Goal: Transaction & Acquisition: Book appointment/travel/reservation

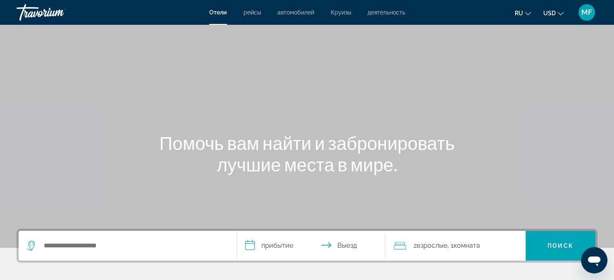
click at [340, 14] on span "Круизы" at bounding box center [341, 12] width 20 height 7
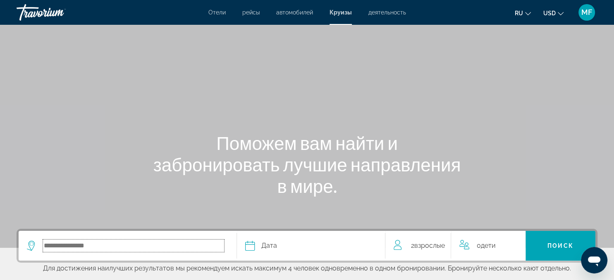
click at [141, 247] on input "Select cruise destination" at bounding box center [133, 246] width 181 height 12
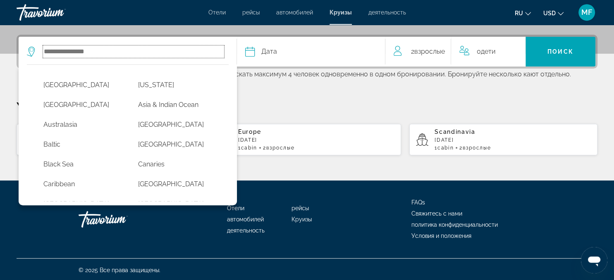
scroll to position [196, 0]
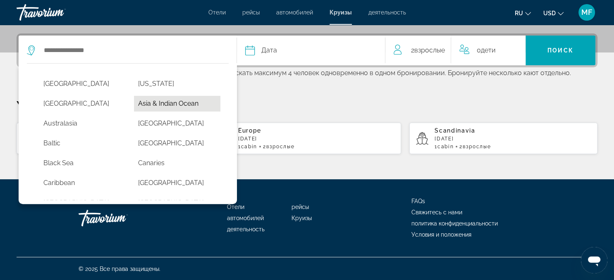
click at [151, 105] on button "Asia & Indian Ocean" at bounding box center [177, 104] width 86 height 16
type input "**********"
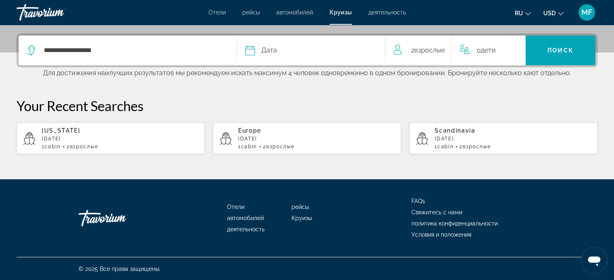
click at [280, 50] on div "Дата" at bounding box center [311, 51] width 132 height 12
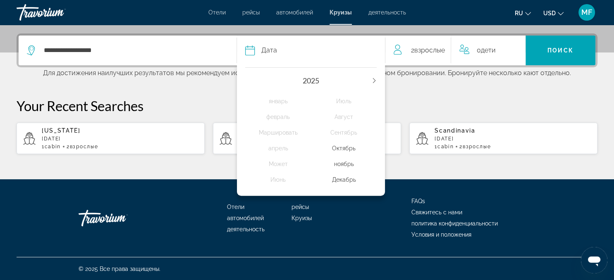
click at [373, 80] on icon "Next year" at bounding box center [374, 80] width 5 height 5
click at [270, 132] on div "Маршировать" at bounding box center [278, 132] width 66 height 15
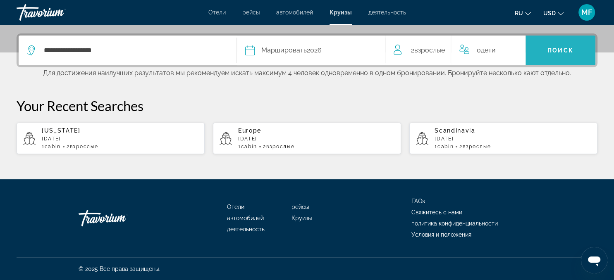
click at [551, 49] on span "Поиск" at bounding box center [561, 50] width 26 height 7
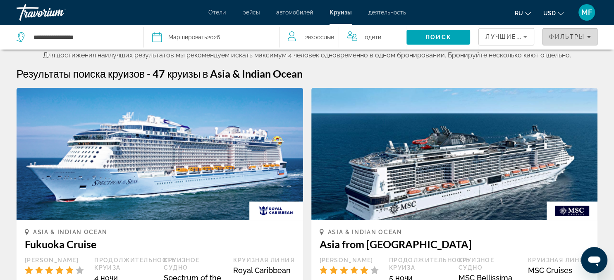
click at [565, 40] on span "Фильтры" at bounding box center [567, 37] width 36 height 7
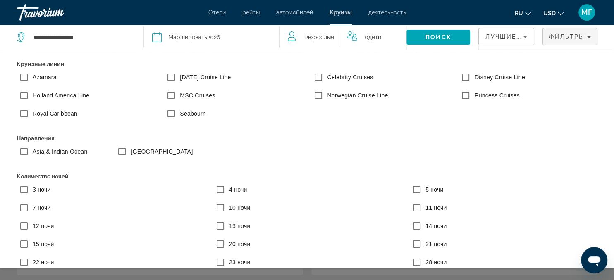
scroll to position [131, 0]
click at [455, 35] on span "Search" at bounding box center [439, 37] width 64 height 20
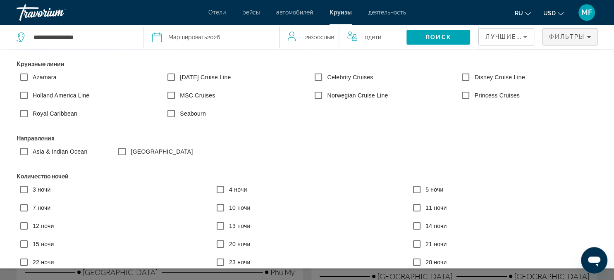
scroll to position [491, 0]
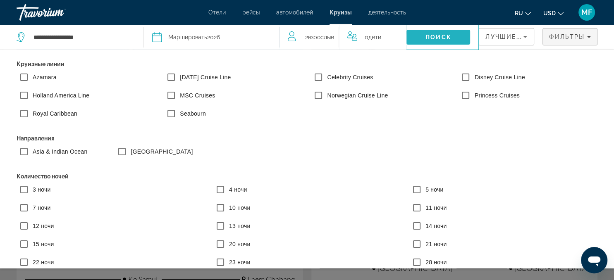
click at [453, 37] on span "Search" at bounding box center [439, 37] width 64 height 20
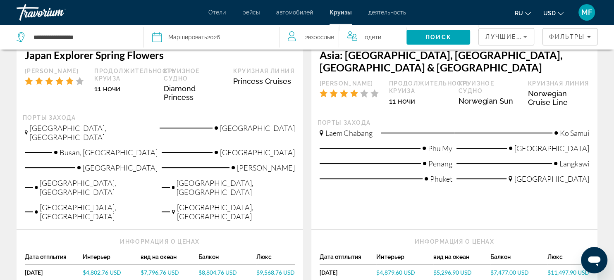
scroll to position [196, 0]
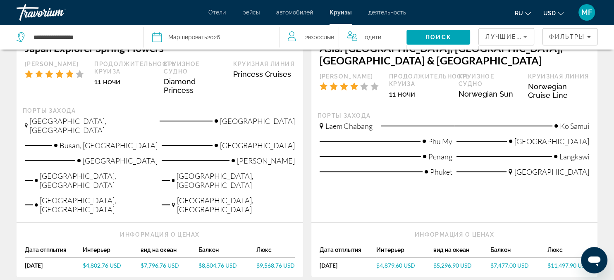
click at [203, 21] on div "Отели рейсы автомобилей Круизы деятельность Отели рейсы автомобилей Круизы деят…" at bounding box center [307, 13] width 614 height 22
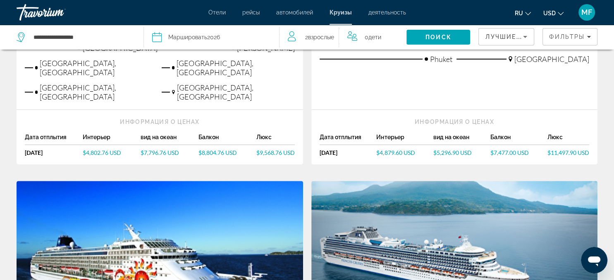
scroll to position [304, 0]
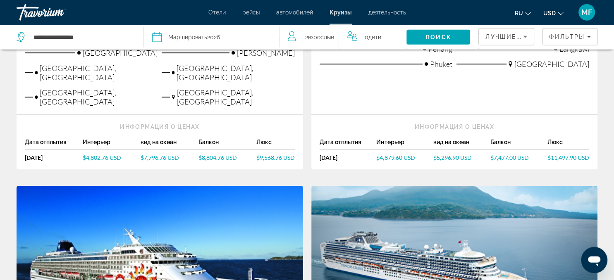
click at [394, 154] on span "$4,879.60 USD" at bounding box center [395, 157] width 38 height 7
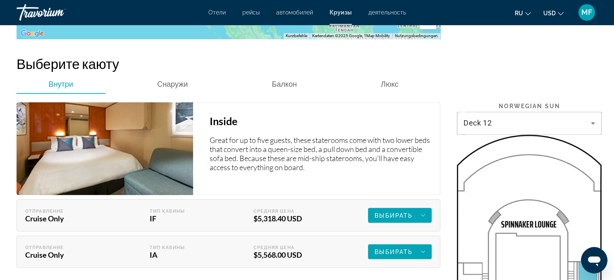
scroll to position [1332, 0]
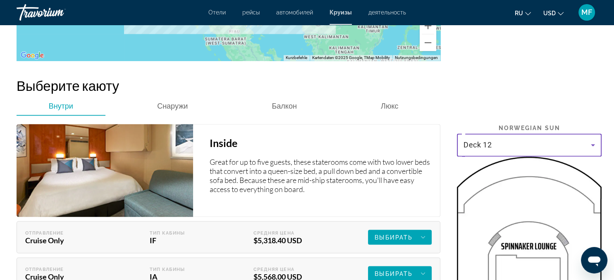
click at [591, 140] on icon "Main content" at bounding box center [593, 145] width 10 height 10
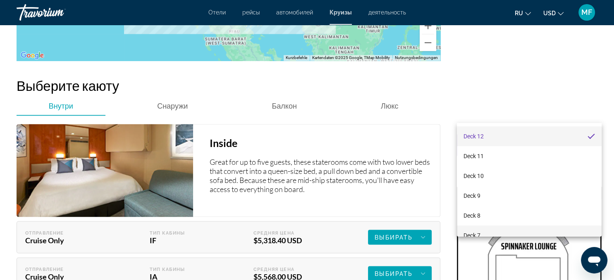
click at [494, 234] on mat-option "Deck 7" at bounding box center [529, 236] width 145 height 20
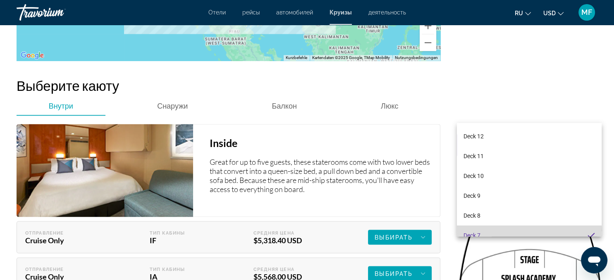
scroll to position [0, 0]
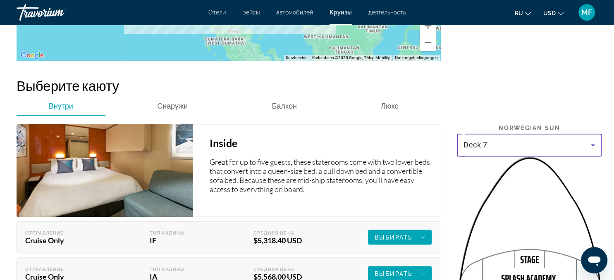
click at [594, 140] on icon "Main content" at bounding box center [593, 145] width 10 height 10
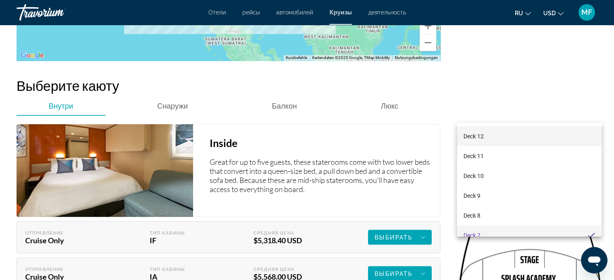
click at [483, 134] on span "Deck 12" at bounding box center [474, 137] width 20 height 10
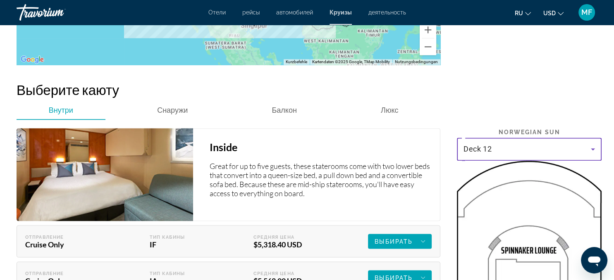
scroll to position [1333, 0]
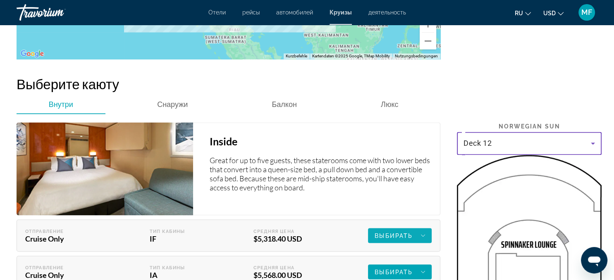
click at [385, 232] on span "Выбирать" at bounding box center [394, 235] width 38 height 7
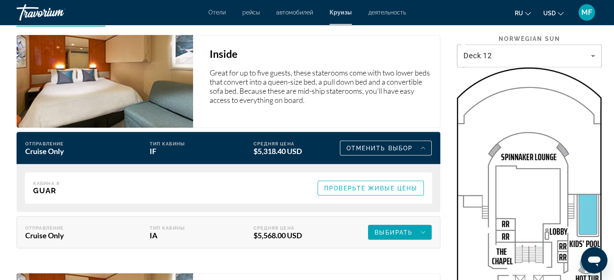
scroll to position [1443, 0]
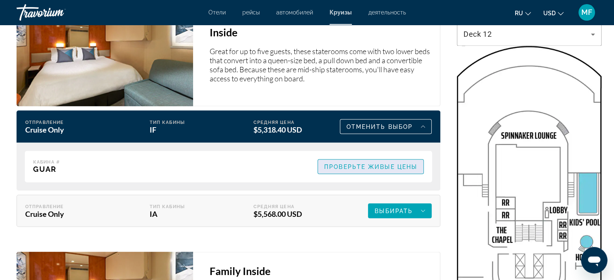
click at [361, 163] on span "Проверьте живые цены" at bounding box center [370, 166] width 93 height 7
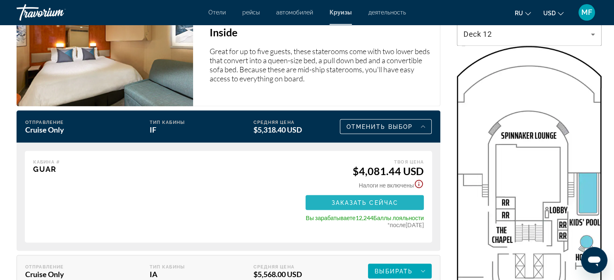
click at [357, 199] on span "Заказать сейчас" at bounding box center [364, 202] width 67 height 7
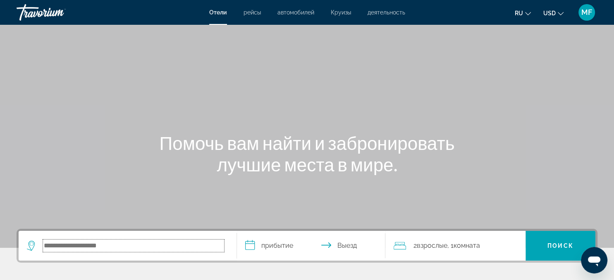
click at [64, 246] on input "Search hotel destination" at bounding box center [133, 246] width 181 height 12
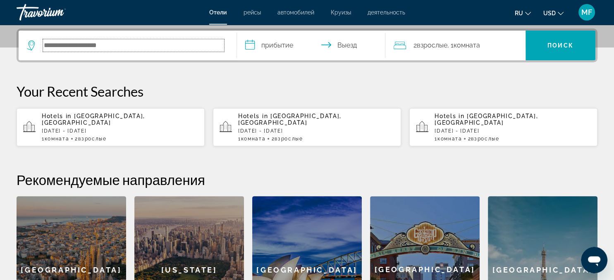
scroll to position [202, 0]
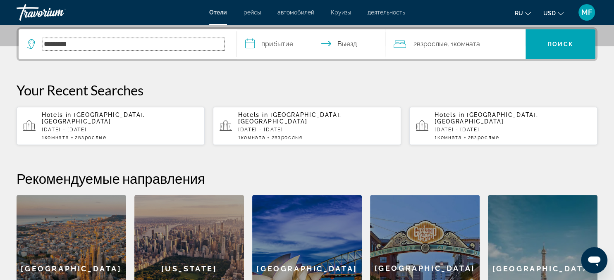
click at [81, 41] on input "*********" at bounding box center [133, 44] width 181 height 12
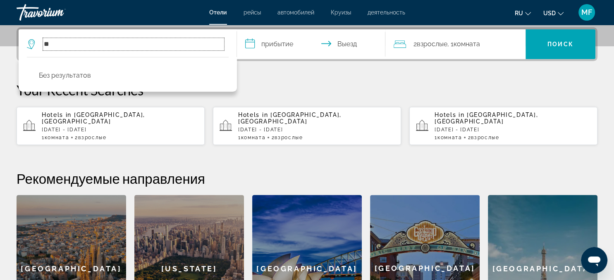
type input "*"
paste input "**********"
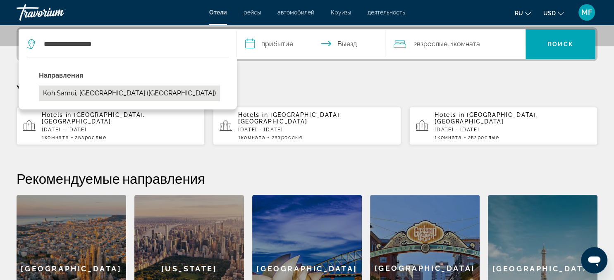
click at [98, 91] on button "Koh Samui, Thailand (USM)" at bounding box center [129, 94] width 181 height 16
type input "**********"
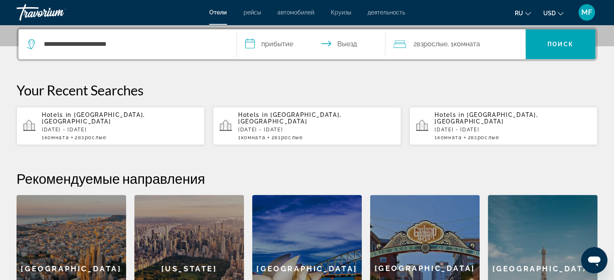
click at [281, 46] on input "**********" at bounding box center [313, 45] width 152 height 32
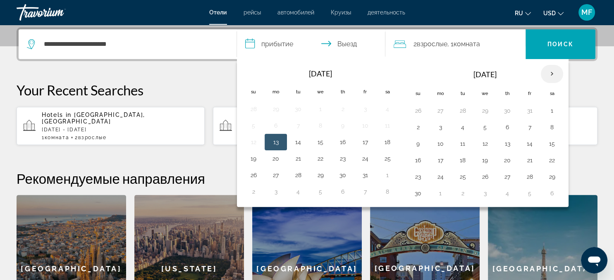
click at [551, 71] on th "Next month" at bounding box center [552, 74] width 22 height 18
click at [549, 160] on button "21" at bounding box center [552, 161] width 13 height 12
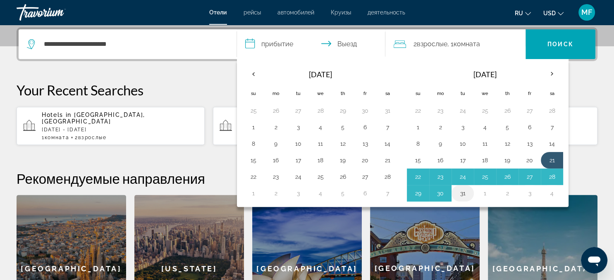
click at [465, 190] on button "31" at bounding box center [462, 194] width 13 height 12
type input "**********"
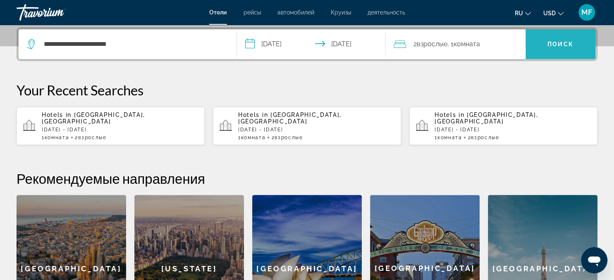
click at [547, 43] on span "Search" at bounding box center [561, 44] width 70 height 20
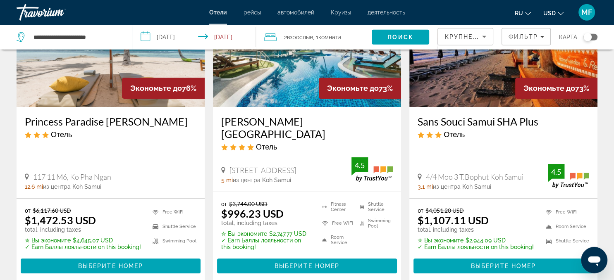
scroll to position [109, 0]
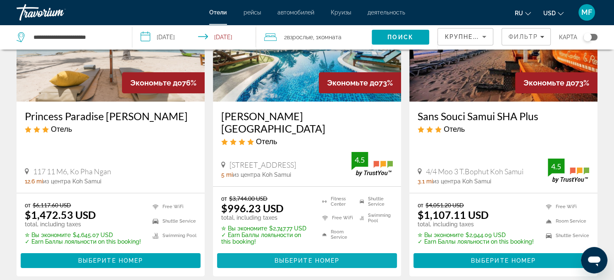
click at [309, 258] on span "Выберите номер" at bounding box center [307, 261] width 65 height 7
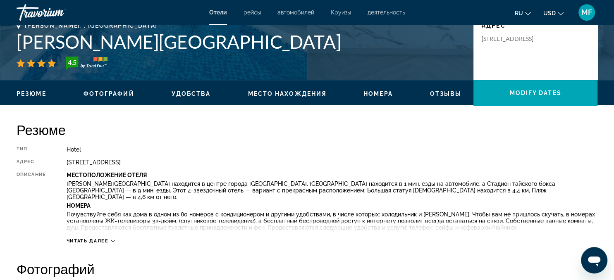
scroll to position [196, 0]
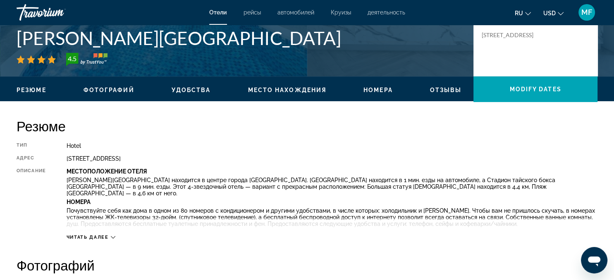
click at [113, 238] on icon "Main content" at bounding box center [113, 237] width 5 height 5
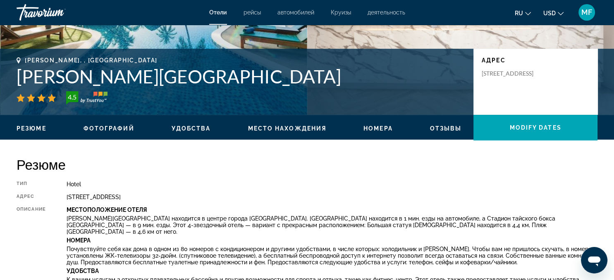
scroll to position [155, 0]
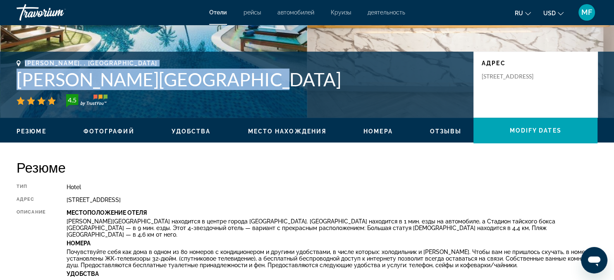
drag, startPoint x: 242, startPoint y: 80, endPoint x: 17, endPoint y: 60, distance: 225.5
click at [17, 60] on div "Koh Samui, , Thailand Chaba Cabana Beach Resort 4.5 адрес 160 Moo 2 Chaweng Bea…" at bounding box center [307, 85] width 614 height 66
copy div "Koh Samui, , Thailand Chaba Cabana Beach Resort"
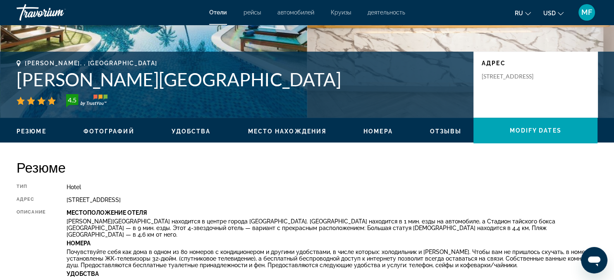
click at [162, 164] on h2 "Резюме" at bounding box center [307, 167] width 581 height 17
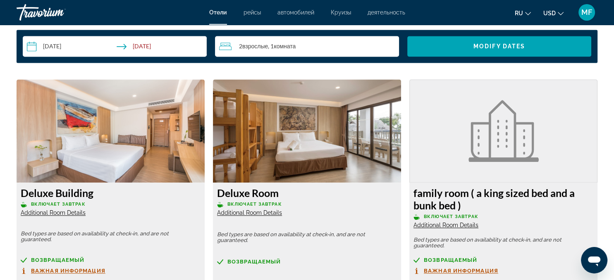
scroll to position [1179, 0]
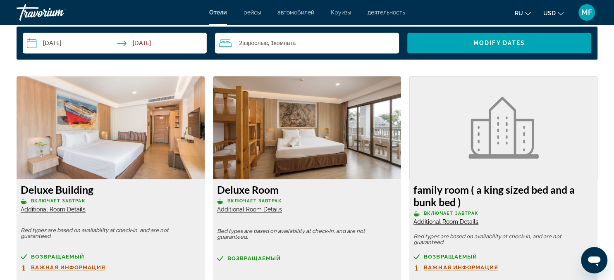
click at [47, 37] on input "**********" at bounding box center [116, 44] width 187 height 23
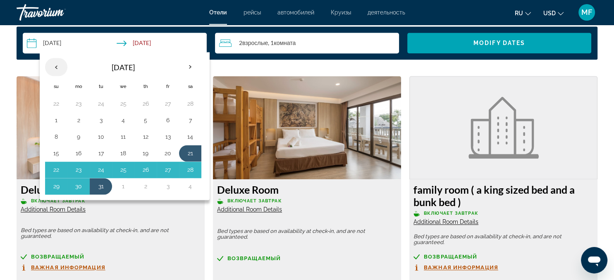
click at [58, 59] on th "Previous month" at bounding box center [56, 67] width 22 height 18
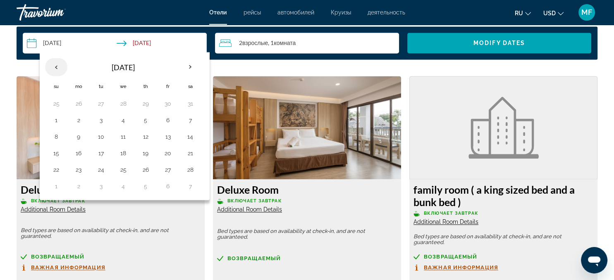
click at [57, 58] on th "Previous month" at bounding box center [56, 67] width 22 height 18
click at [101, 115] on button "9" at bounding box center [100, 121] width 13 height 12
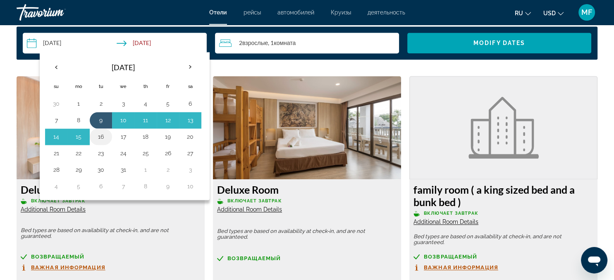
click at [103, 131] on button "16" at bounding box center [100, 137] width 13 height 12
type input "**********"
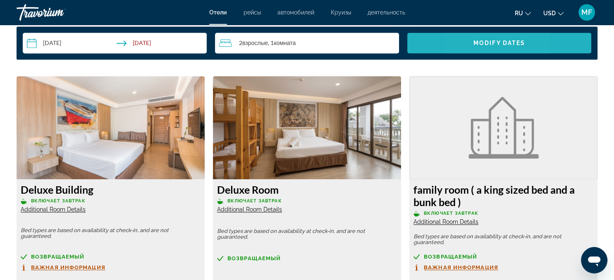
click at [466, 36] on span "Search widget" at bounding box center [499, 43] width 184 height 20
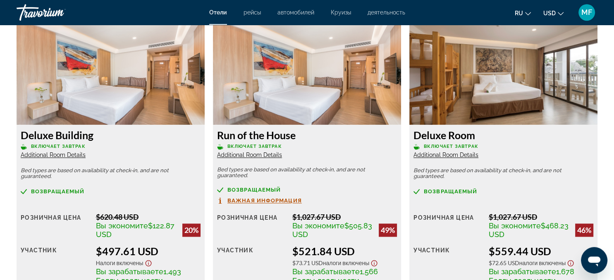
scroll to position [1299, 0]
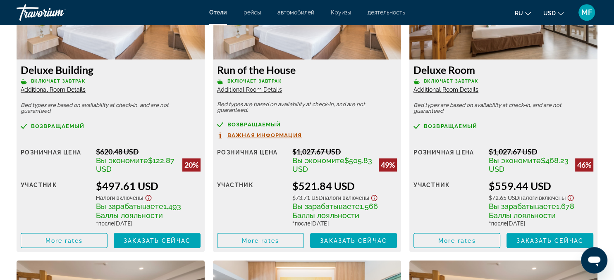
click at [66, 86] on span "Additional Room Details" at bounding box center [53, 89] width 65 height 7
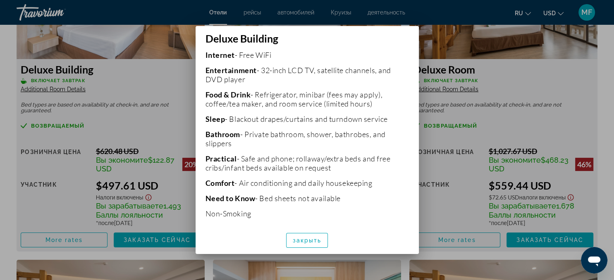
scroll to position [217, 0]
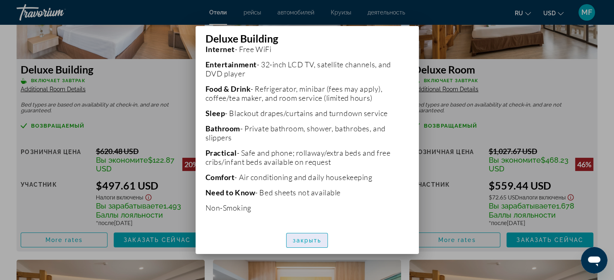
click at [314, 241] on span "закрыть" at bounding box center [307, 240] width 29 height 7
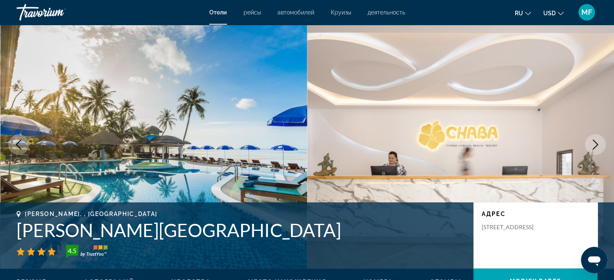
scroll to position [0, 0]
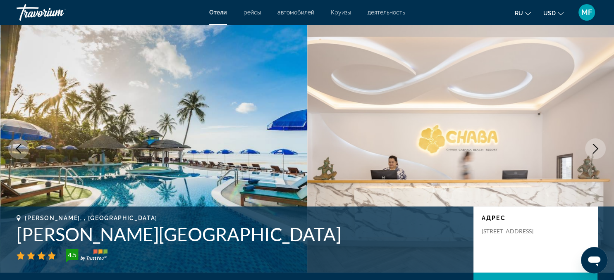
click at [594, 151] on icon "Next image" at bounding box center [596, 149] width 10 height 10
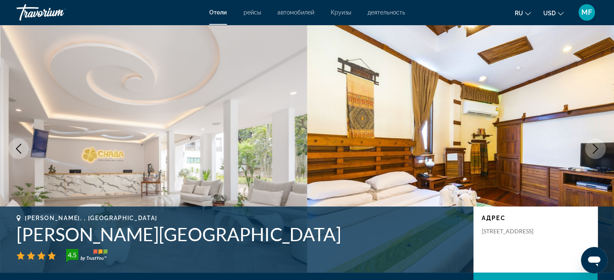
click at [594, 151] on icon "Next image" at bounding box center [596, 149] width 10 height 10
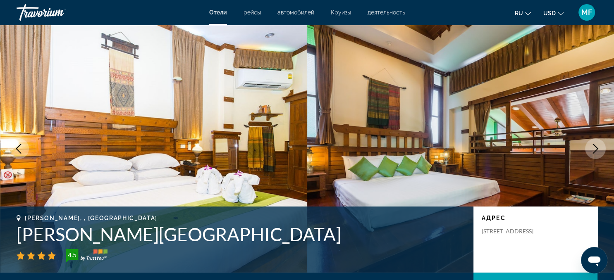
click at [595, 153] on icon "Next image" at bounding box center [595, 149] width 5 height 10
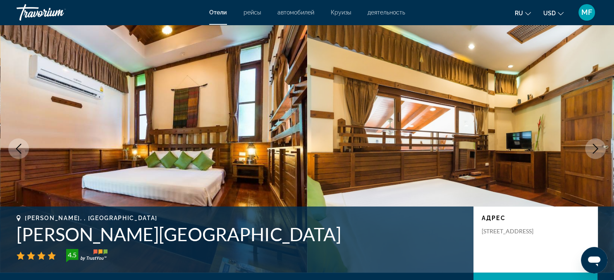
click at [595, 153] on icon "Next image" at bounding box center [595, 149] width 5 height 10
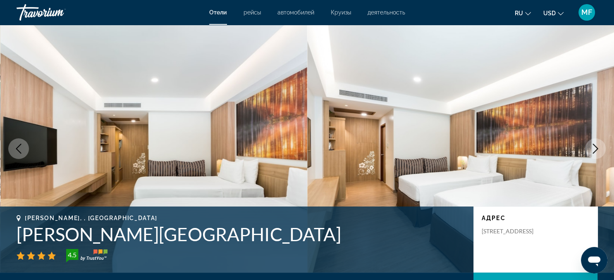
click at [595, 153] on icon "Next image" at bounding box center [595, 149] width 5 height 10
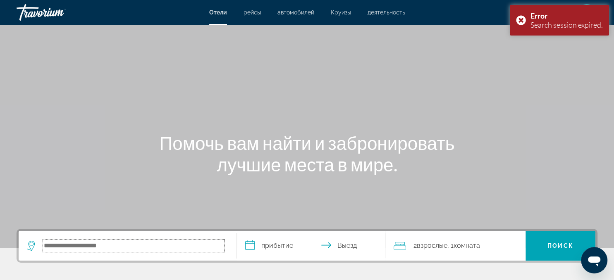
click at [52, 246] on input "Search hotel destination" at bounding box center [133, 246] width 181 height 12
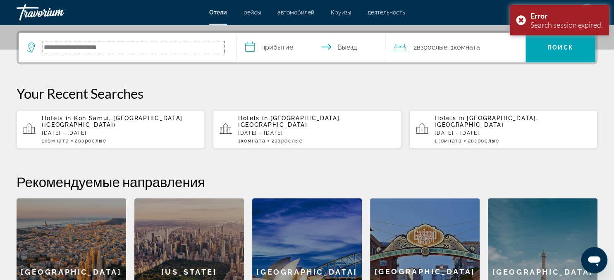
scroll to position [202, 0]
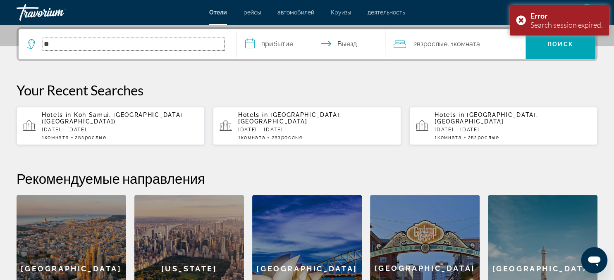
type input "*"
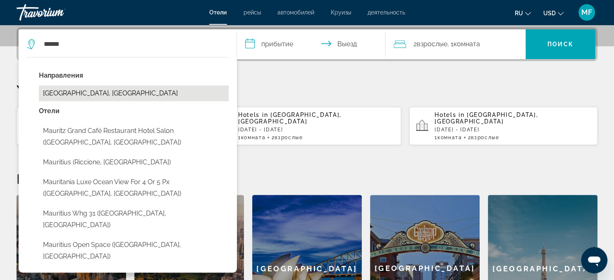
click at [81, 93] on button "Mauritius Island, Mauritius" at bounding box center [134, 94] width 190 height 16
type input "**********"
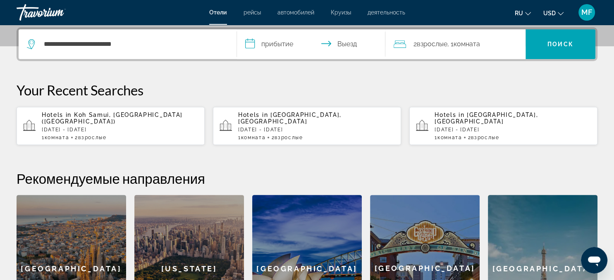
click at [282, 46] on input "**********" at bounding box center [313, 45] width 152 height 32
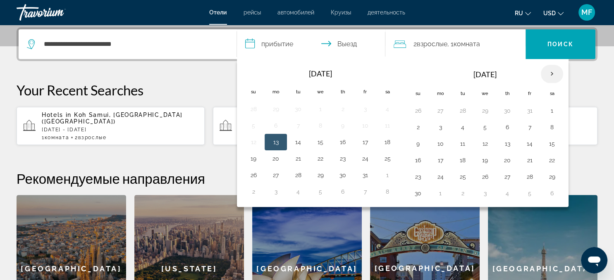
click at [549, 74] on th "Next month" at bounding box center [552, 74] width 22 height 18
click at [461, 128] on button "9" at bounding box center [462, 128] width 13 height 12
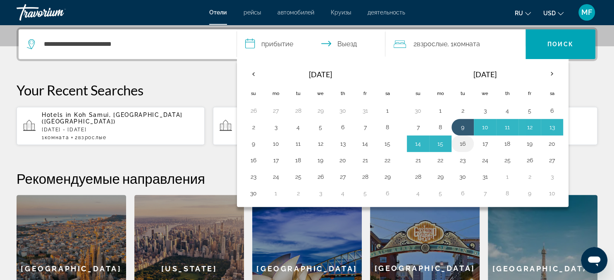
click at [462, 140] on button "16" at bounding box center [462, 144] width 13 height 12
type input "**********"
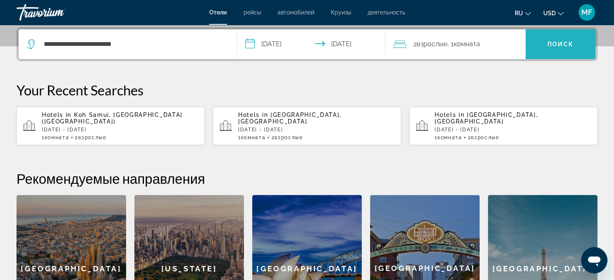
click at [574, 45] on span "Search" at bounding box center [561, 44] width 70 height 20
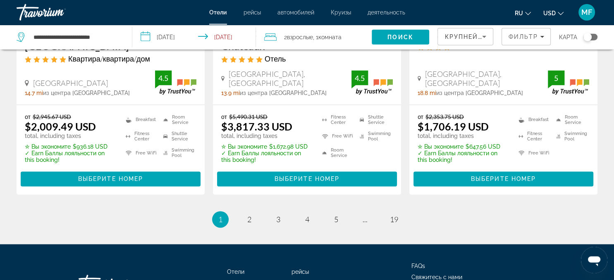
scroll to position [1113, 0]
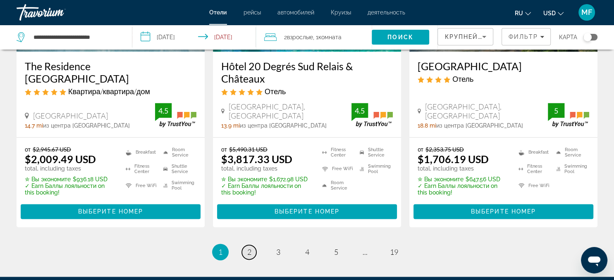
click at [252, 245] on link "page 2" at bounding box center [249, 252] width 14 height 14
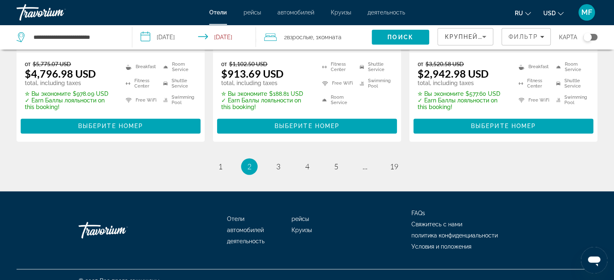
scroll to position [1196, 0]
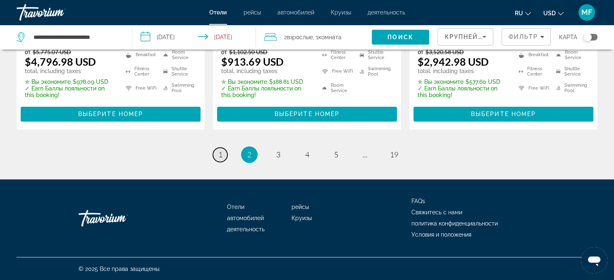
click at [221, 158] on span "1" at bounding box center [220, 154] width 4 height 9
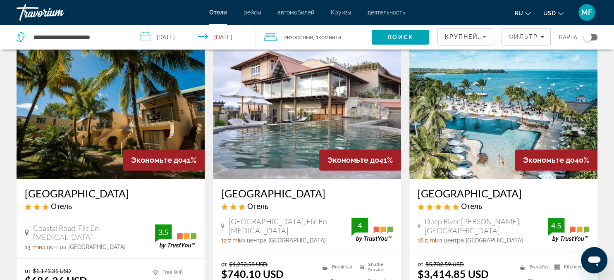
scroll to position [371, 0]
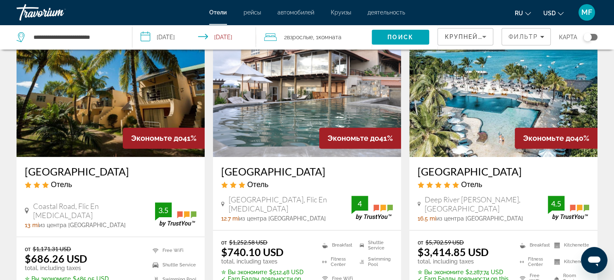
click at [93, 144] on img "Main content" at bounding box center [111, 91] width 188 height 132
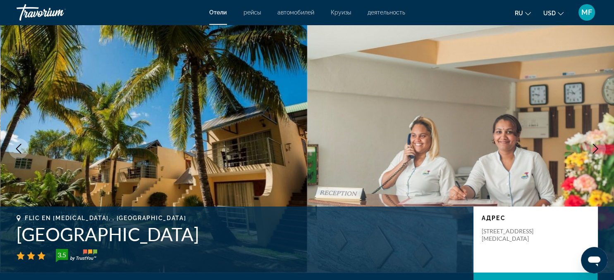
click at [593, 148] on icon "Next image" at bounding box center [596, 149] width 10 height 10
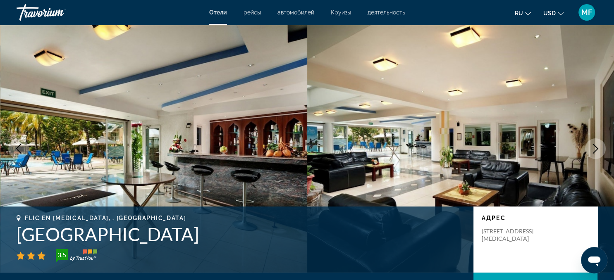
click at [593, 148] on icon "Next image" at bounding box center [596, 149] width 10 height 10
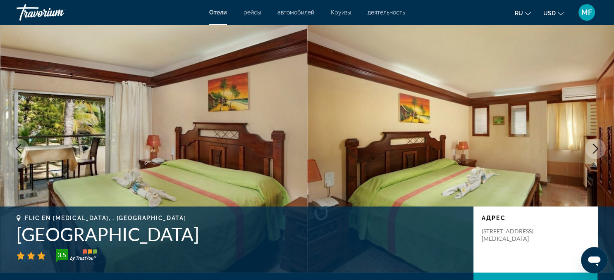
click at [593, 148] on icon "Next image" at bounding box center [596, 149] width 10 height 10
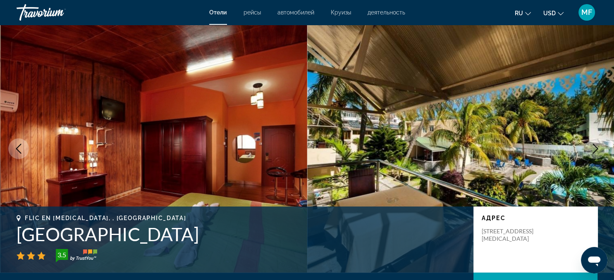
click at [593, 148] on icon "Next image" at bounding box center [596, 149] width 10 height 10
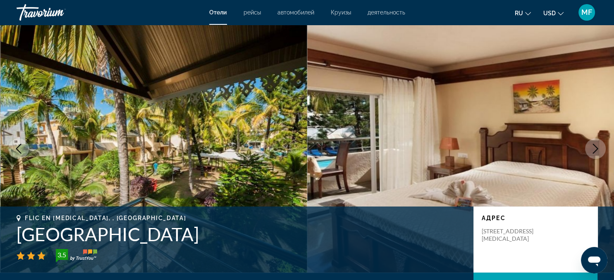
click at [593, 148] on icon "Next image" at bounding box center [596, 149] width 10 height 10
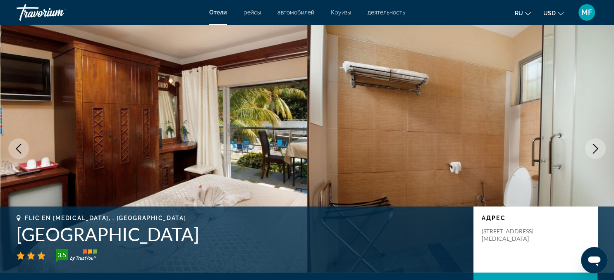
click at [593, 148] on icon "Next image" at bounding box center [596, 149] width 10 height 10
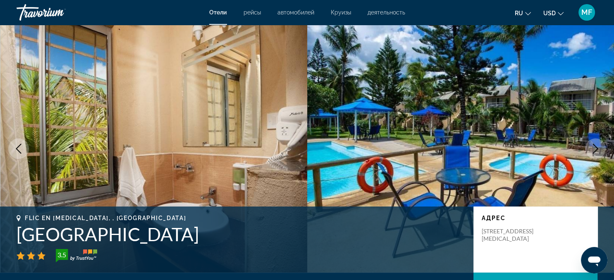
click at [593, 148] on icon "Next image" at bounding box center [596, 149] width 10 height 10
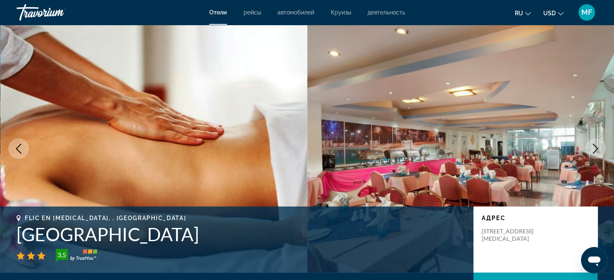
click at [593, 148] on icon "Next image" at bounding box center [596, 149] width 10 height 10
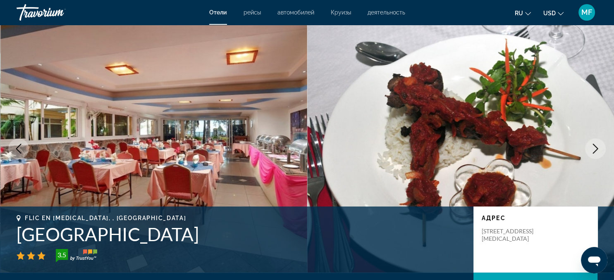
click at [593, 148] on icon "Next image" at bounding box center [596, 149] width 10 height 10
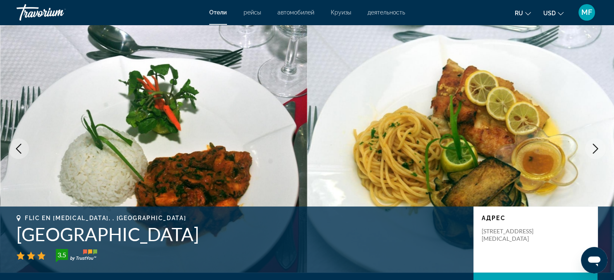
click at [14, 150] on button "Previous image" at bounding box center [18, 149] width 21 height 21
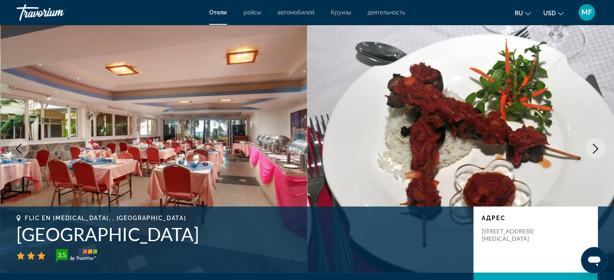
click at [596, 150] on icon "Next image" at bounding box center [596, 149] width 10 height 10
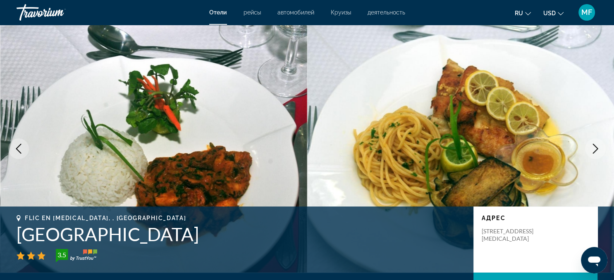
click at [596, 150] on icon "Next image" at bounding box center [596, 149] width 10 height 10
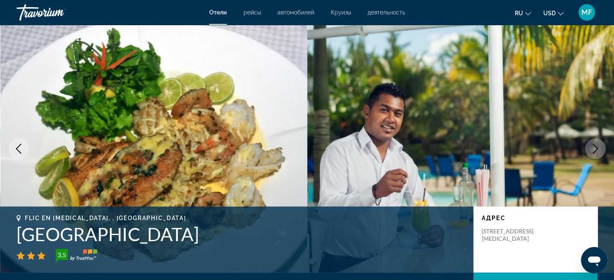
click at [596, 150] on icon "Next image" at bounding box center [596, 149] width 10 height 10
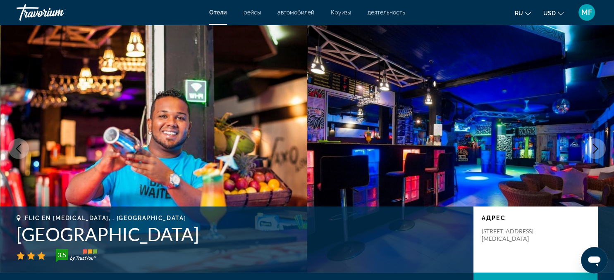
click at [596, 150] on icon "Next image" at bounding box center [596, 149] width 10 height 10
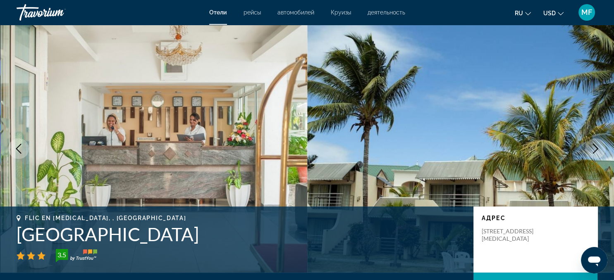
click at [596, 150] on icon "Next image" at bounding box center [596, 149] width 10 height 10
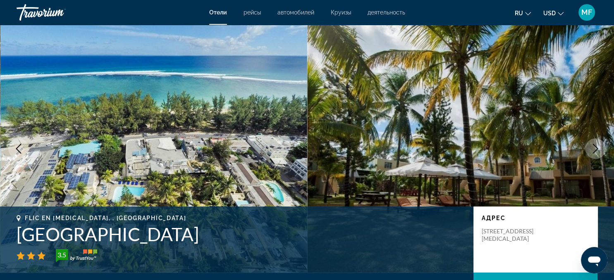
click at [596, 150] on icon "Next image" at bounding box center [596, 149] width 10 height 10
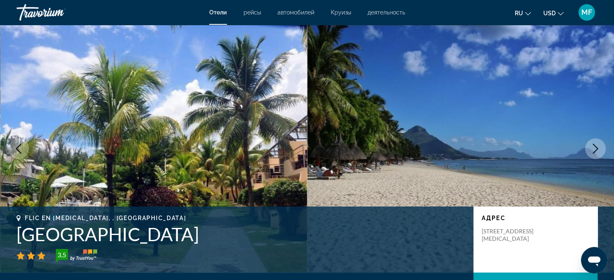
click at [596, 150] on icon "Next image" at bounding box center [596, 149] width 10 height 10
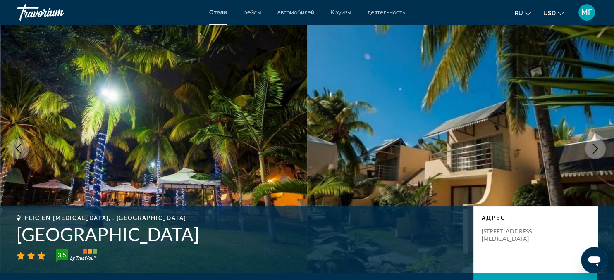
click at [596, 150] on icon "Next image" at bounding box center [596, 149] width 10 height 10
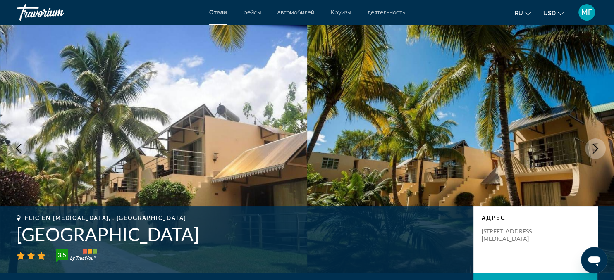
click at [596, 151] on icon "Next image" at bounding box center [595, 149] width 5 height 10
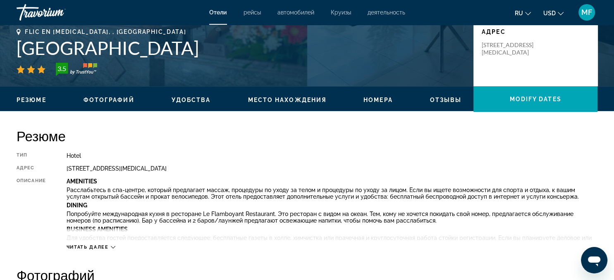
scroll to position [196, 0]
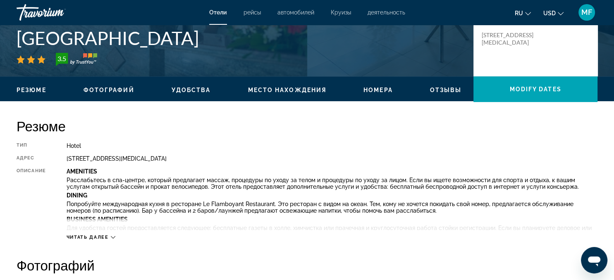
click at [288, 90] on span "Место нахождения" at bounding box center [287, 90] width 79 height 7
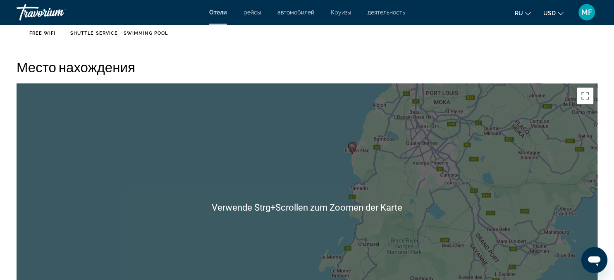
scroll to position [746, 0]
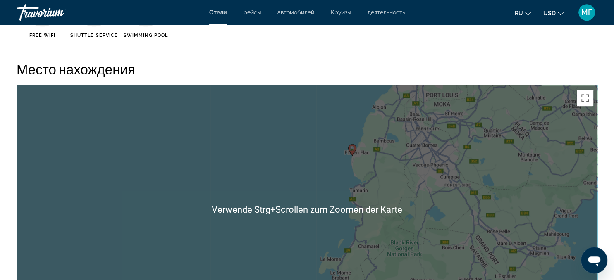
click at [358, 161] on div "Um den Modus zum Ziehen mit der Tastatur zu aktivieren, drückst du Alt + Eingab…" at bounding box center [307, 210] width 581 height 248
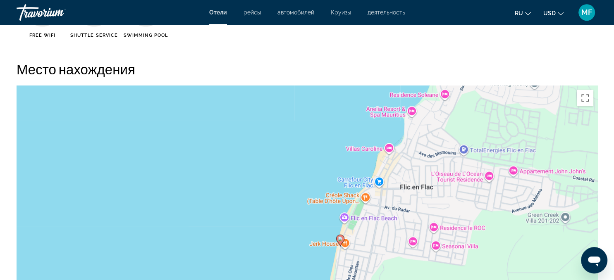
click at [346, 219] on div "Um den Modus zum Ziehen mit der Tastatur zu aktivieren, drückst du Alt + Eingab…" at bounding box center [307, 210] width 581 height 248
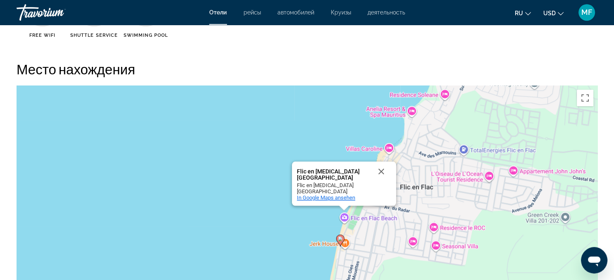
click at [334, 198] on span "In Google Maps ansehen" at bounding box center [326, 198] width 58 height 6
click at [382, 172] on button "Schließen" at bounding box center [381, 172] width 20 height 20
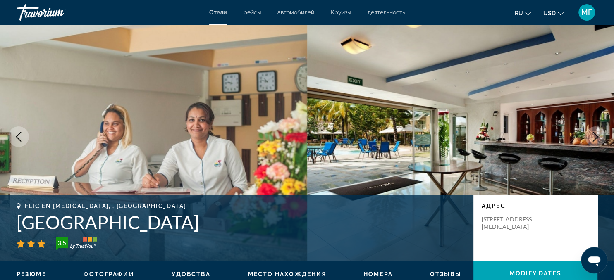
scroll to position [0, 0]
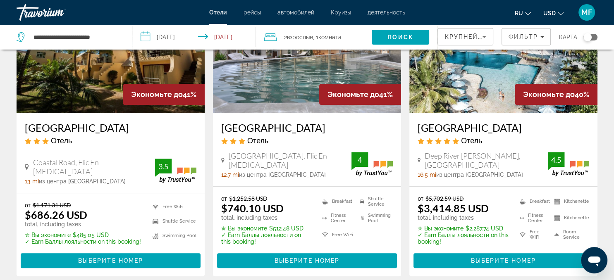
scroll to position [393, 0]
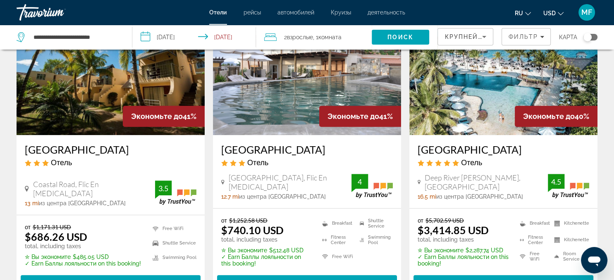
click at [274, 98] on img "Main content" at bounding box center [307, 69] width 188 height 132
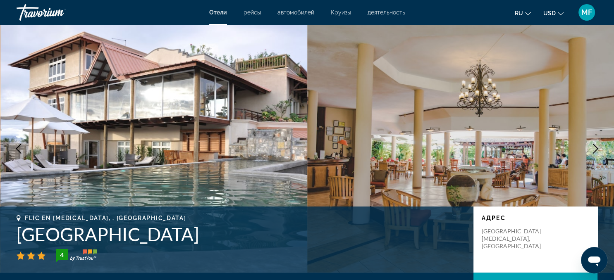
click at [596, 148] on icon "Next image" at bounding box center [596, 149] width 10 height 10
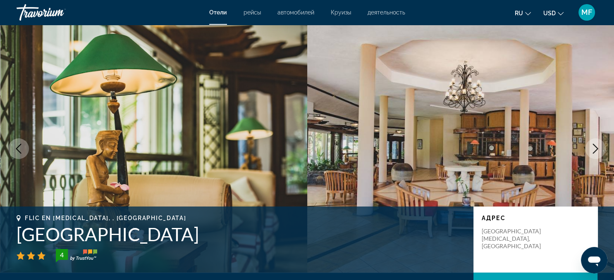
click at [596, 148] on icon "Next image" at bounding box center [596, 149] width 10 height 10
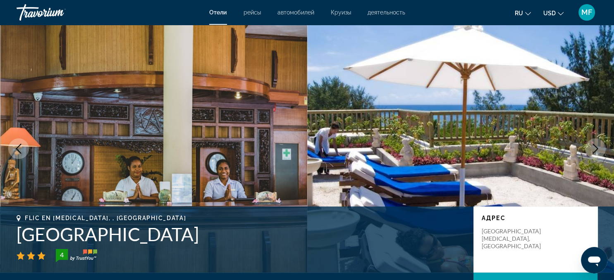
click at [596, 148] on icon "Next image" at bounding box center [596, 149] width 10 height 10
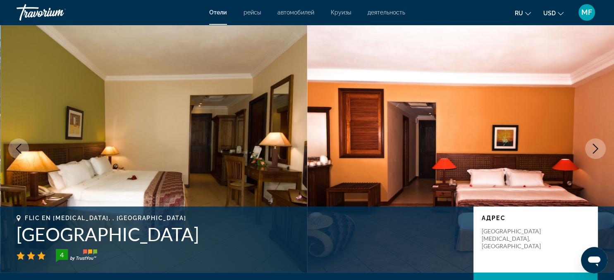
click at [596, 148] on icon "Next image" at bounding box center [596, 149] width 10 height 10
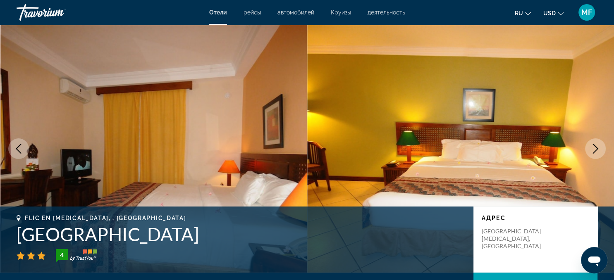
click at [596, 148] on icon "Next image" at bounding box center [596, 149] width 10 height 10
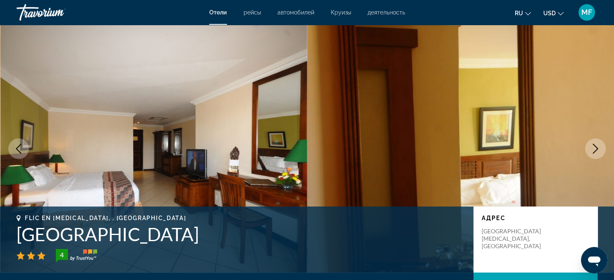
click at [596, 148] on icon "Next image" at bounding box center [596, 149] width 10 height 10
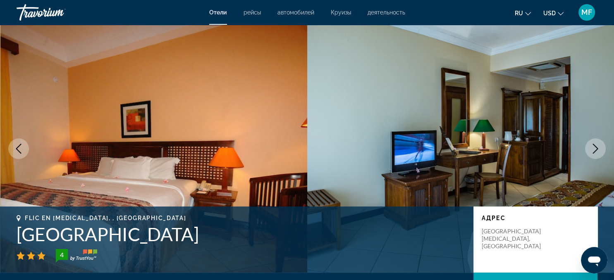
click at [596, 148] on icon "Next image" at bounding box center [596, 149] width 10 height 10
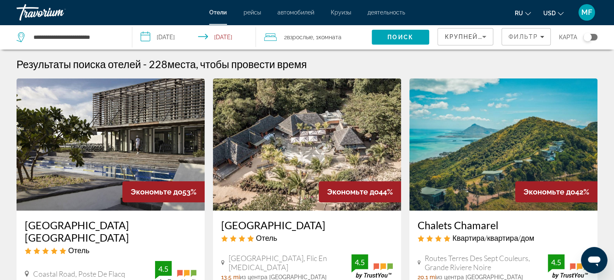
click at [593, 37] on div "Toggle map" at bounding box center [591, 37] width 14 height 7
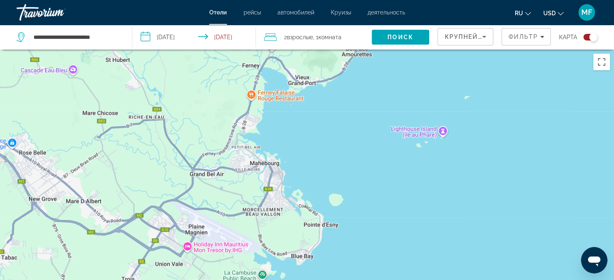
drag, startPoint x: 395, startPoint y: 213, endPoint x: 412, endPoint y: -43, distance: 257.4
click at [412, 50] on div "Um den Modus zum Ziehen mit der Tastatur zu aktivieren, drückst du Alt + Eingab…" at bounding box center [307, 190] width 614 height 280
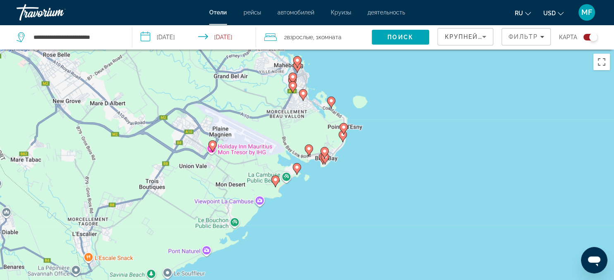
drag, startPoint x: 321, startPoint y: 261, endPoint x: 345, endPoint y: 160, distance: 103.3
click at [345, 160] on div "Um den Modus zum Ziehen mit der Tastatur zu aktivieren, drückst du Alt + Eingab…" at bounding box center [307, 190] width 614 height 280
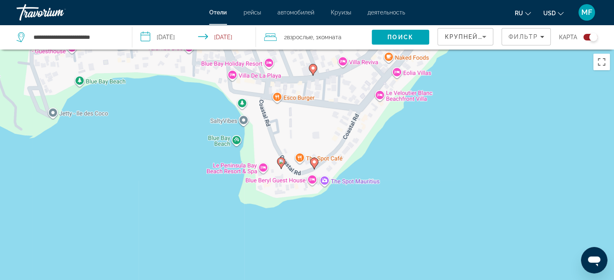
click at [315, 163] on image "Main content" at bounding box center [314, 162] width 5 height 5
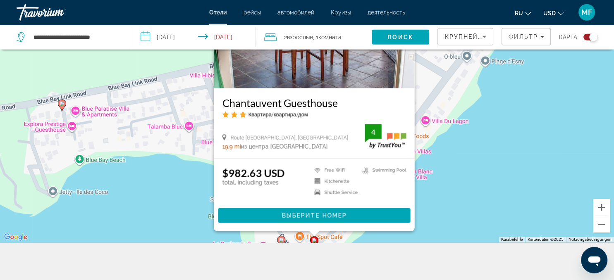
scroll to position [91, 0]
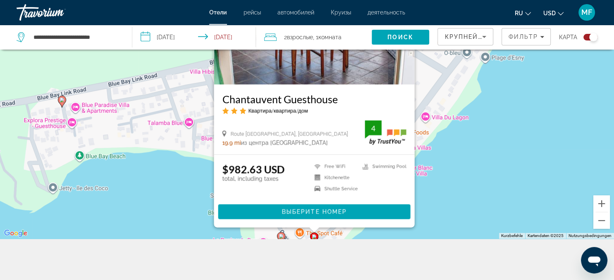
click at [498, 179] on div "Um den Modus zum Ziehen mit der Tastatur zu aktivieren, drückst du Alt + Eingab…" at bounding box center [307, 99] width 614 height 280
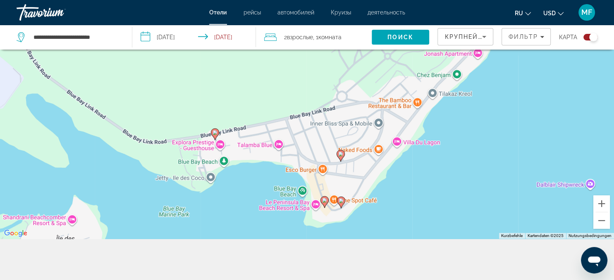
click at [325, 204] on icon "Main content" at bounding box center [324, 202] width 7 height 11
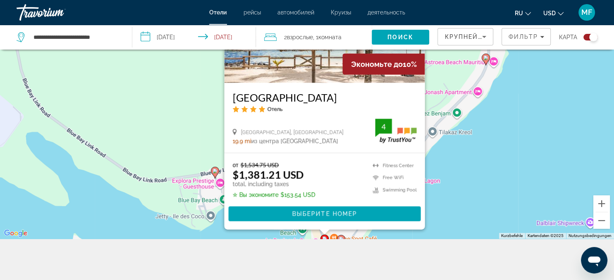
click at [486, 59] on image "Main content" at bounding box center [485, 57] width 5 height 5
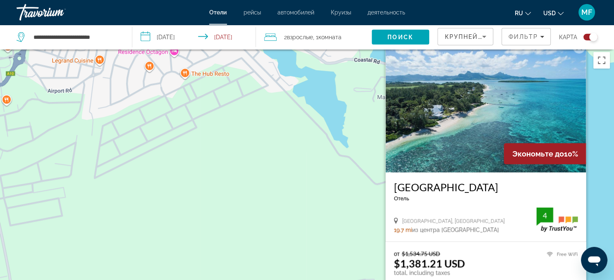
scroll to position [0, 0]
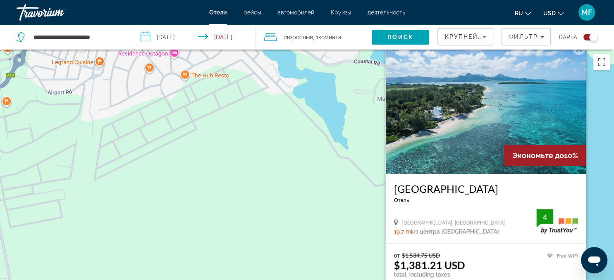
click at [314, 196] on div "Um den Modus zum Ziehen mit der Tastatur zu aktivieren, drückst du Alt + Eingab…" at bounding box center [307, 190] width 614 height 280
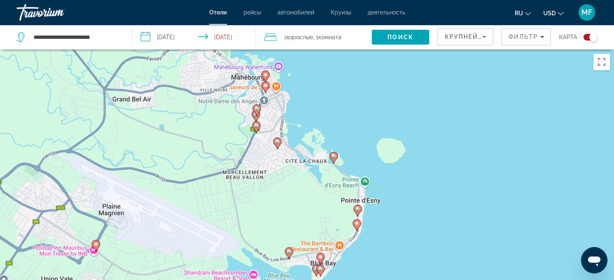
click at [334, 155] on image "Main content" at bounding box center [333, 156] width 5 height 5
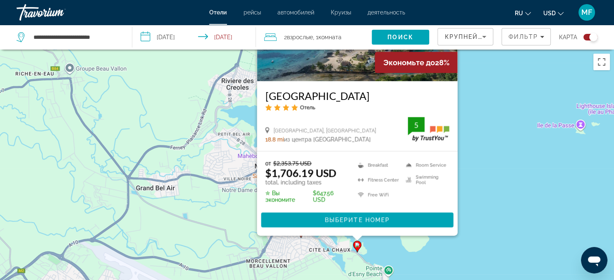
drag, startPoint x: 448, startPoint y: 168, endPoint x: 472, endPoint y: 82, distance: 89.3
click at [472, 82] on div "Um den Modus zum Ziehen mit der Tastatur zu aktivieren, drückst du Alt + Eingab…" at bounding box center [307, 190] width 614 height 280
click at [472, 83] on div "Um den Modus zum Ziehen mit der Tastatur zu aktivieren, drückst du Alt + Eingab…" at bounding box center [307, 190] width 614 height 280
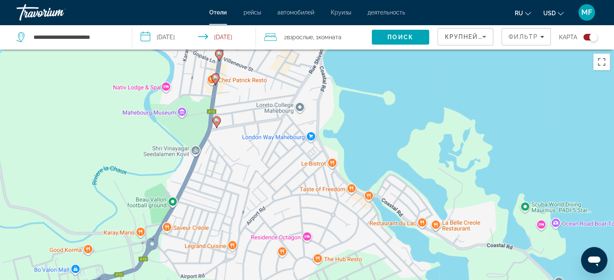
drag, startPoint x: 362, startPoint y: 213, endPoint x: 377, endPoint y: -57, distance: 270.0
click at [377, 50] on div "Um den Modus zum Ziehen mit der Tastatur zu aktivieren, drückst du Alt + Eingab…" at bounding box center [307, 190] width 614 height 280
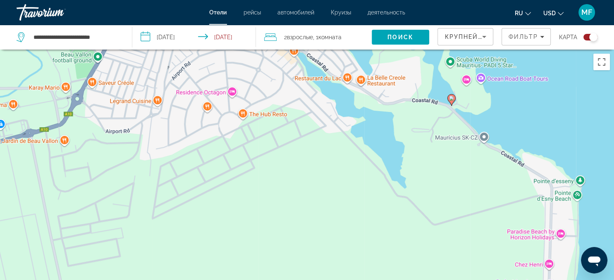
drag, startPoint x: 539, startPoint y: 247, endPoint x: 479, endPoint y: 100, distance: 159.5
click at [479, 100] on div "Um den Modus zum Ziehen mit der Tastatur zu aktivieren, drückst du Alt + Eingab…" at bounding box center [307, 190] width 614 height 280
click at [455, 97] on icon "Main content" at bounding box center [452, 100] width 8 height 12
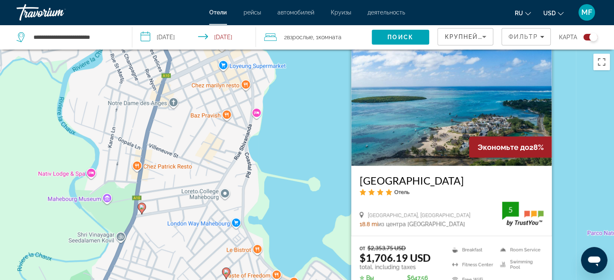
click at [586, 112] on div "Um den Modus zum Ziehen mit der Tastatur zu aktivieren, drückst du Alt + Eingab…" at bounding box center [307, 190] width 614 height 280
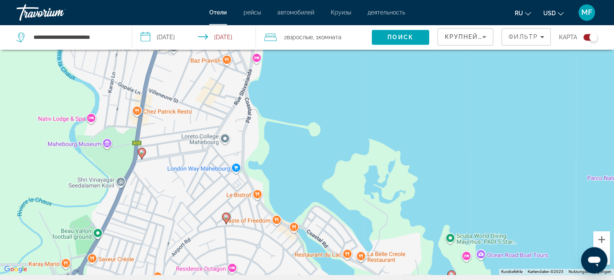
scroll to position [99, 0]
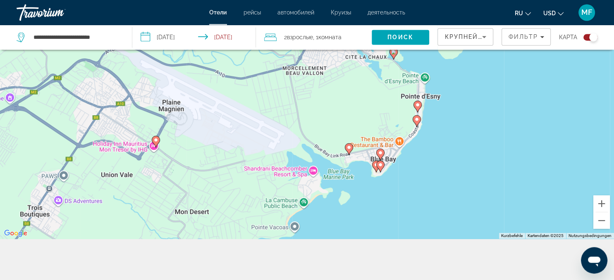
drag, startPoint x: 446, startPoint y: 144, endPoint x: 434, endPoint y: 0, distance: 144.8
click at [434, 0] on div "Um den Modus zum Ziehen mit der Tastatur zu aktivieren, drückst du Alt + Eingab…" at bounding box center [307, 99] width 614 height 280
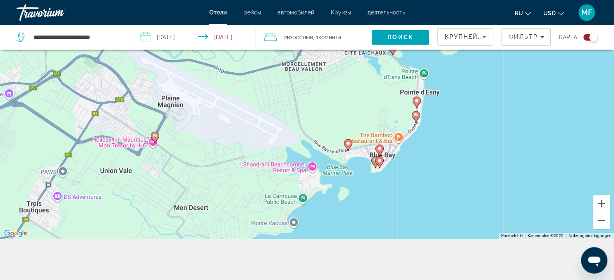
scroll to position [83, 0]
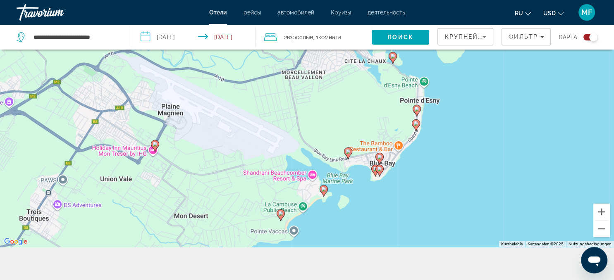
click at [419, 129] on gmp-advanced-marker "Main content" at bounding box center [416, 125] width 8 height 12
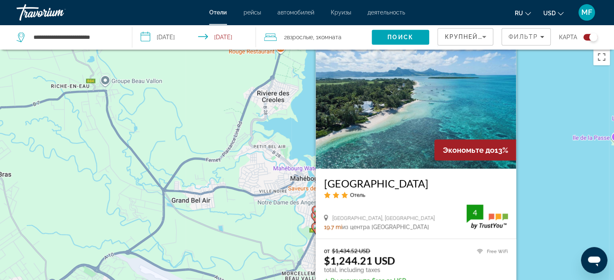
scroll to position [4, 0]
